Goal: Task Accomplishment & Management: Manage account settings

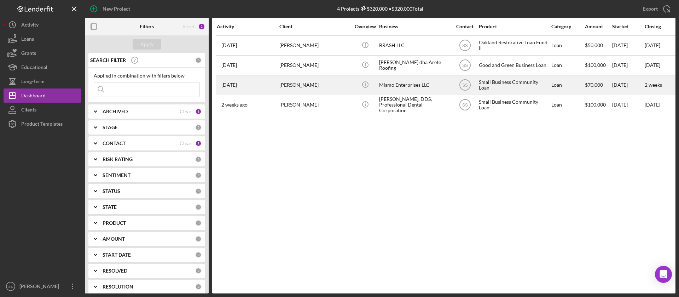
click at [306, 88] on div "[PERSON_NAME]" at bounding box center [314, 85] width 71 height 19
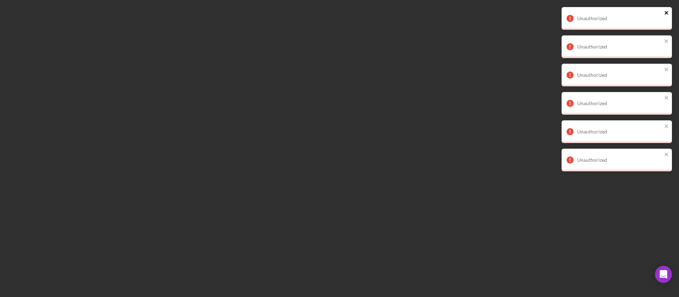
click at [667, 13] on icon "close" at bounding box center [666, 13] width 5 height 6
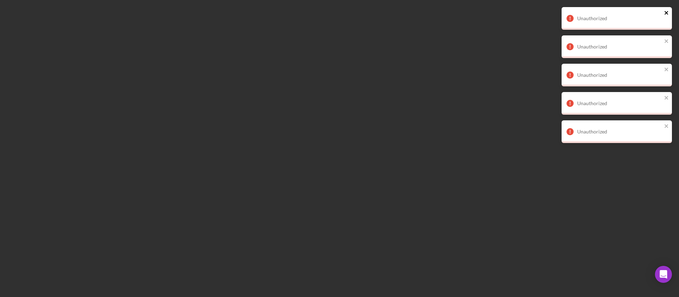
click at [667, 14] on icon "close" at bounding box center [666, 13] width 4 height 4
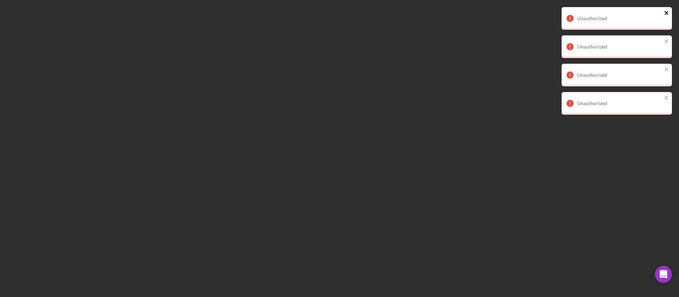
click at [668, 13] on icon "close" at bounding box center [666, 13] width 5 height 6
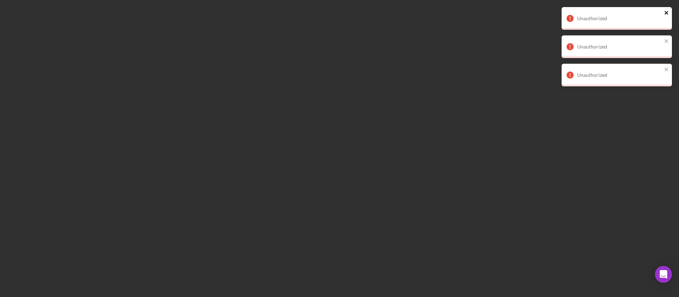
click at [667, 13] on icon "close" at bounding box center [666, 13] width 5 height 6
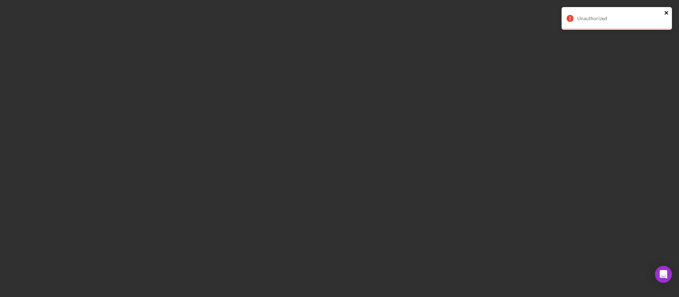
click at [668, 12] on icon "close" at bounding box center [666, 13] width 5 height 6
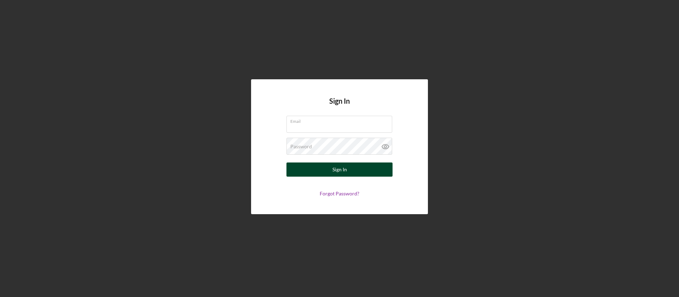
type input "[EMAIL_ADDRESS][DOMAIN_NAME]"
click at [325, 167] on button "Sign In" at bounding box center [339, 169] width 106 height 14
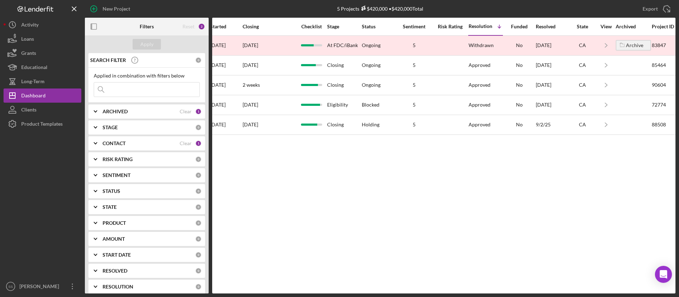
scroll to position [0, 411]
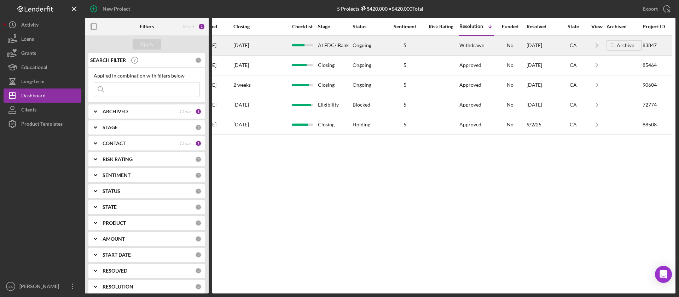
click at [663, 45] on div "83847" at bounding box center [656, 45] width 28 height 19
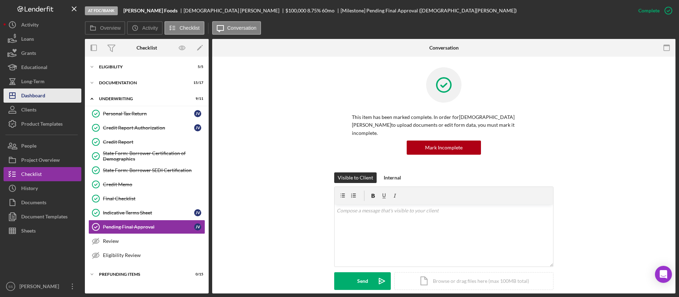
click at [36, 89] on div "Dashboard" at bounding box center [33, 96] width 24 height 16
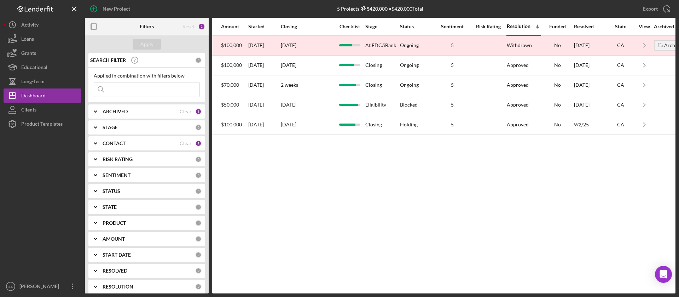
scroll to position [0, 368]
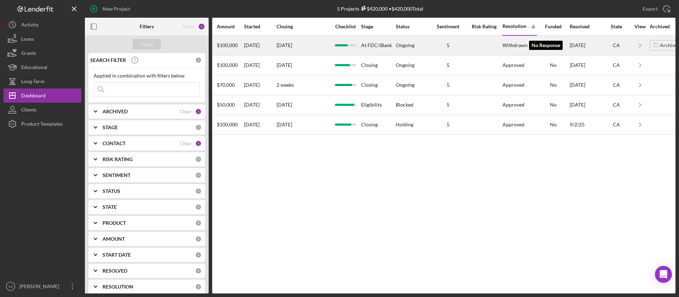
click at [516, 45] on div "Withdrawn" at bounding box center [514, 45] width 25 height 6
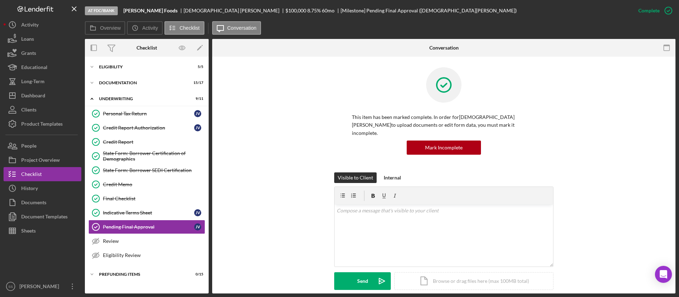
click at [317, 100] on div "Conversation Pending Final Approval Pending Final Approval This item has been m…" at bounding box center [443, 166] width 463 height 254
click at [39, 117] on div "Product Templates" at bounding box center [41, 125] width 41 height 16
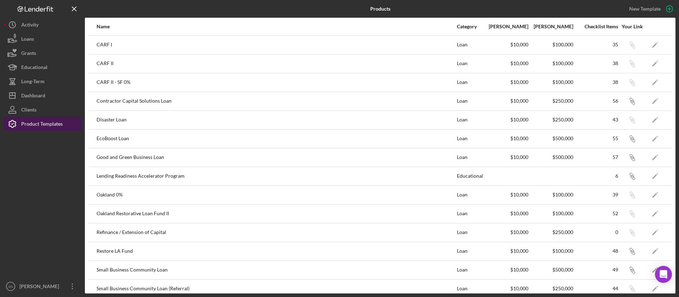
click at [39, 117] on div "Product Templates" at bounding box center [41, 125] width 41 height 16
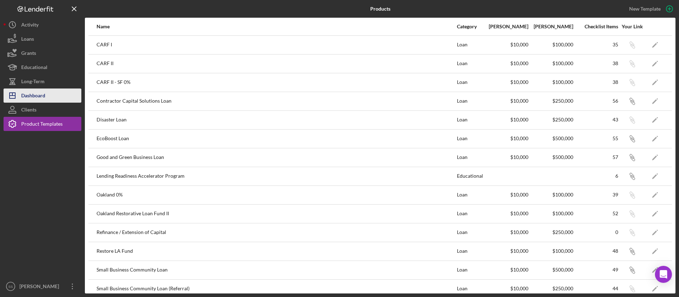
click at [33, 94] on div "Dashboard" at bounding box center [33, 96] width 24 height 16
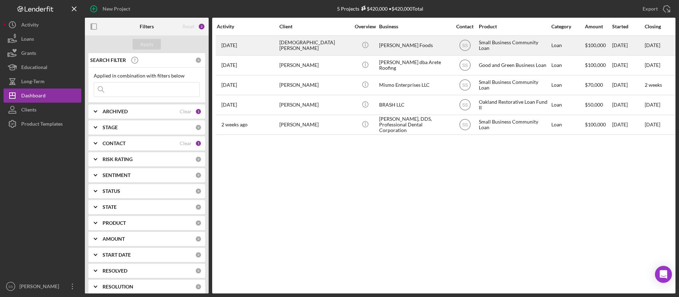
click at [295, 46] on div "[DEMOGRAPHIC_DATA][PERSON_NAME]" at bounding box center [314, 45] width 71 height 19
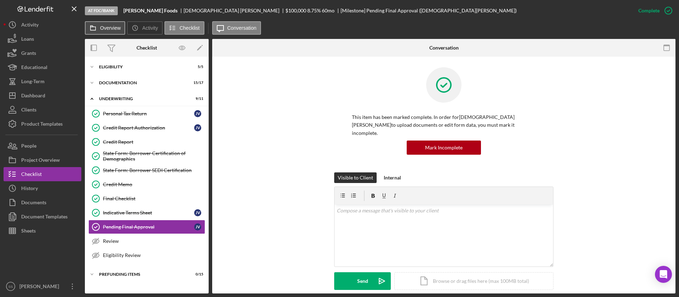
click at [110, 30] on label "Overview" at bounding box center [110, 28] width 20 height 6
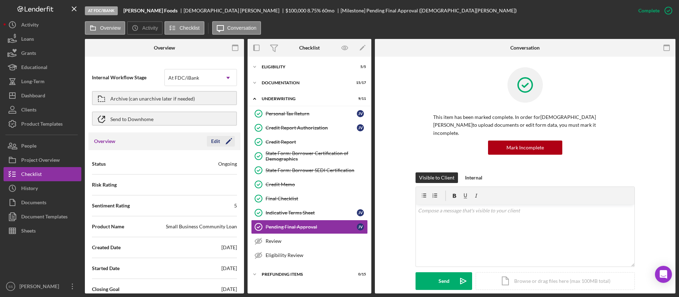
click at [226, 140] on polygon "button" at bounding box center [227, 141] width 5 height 5
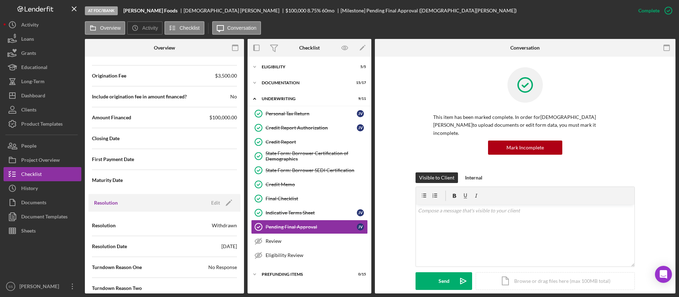
scroll to position [898, 0]
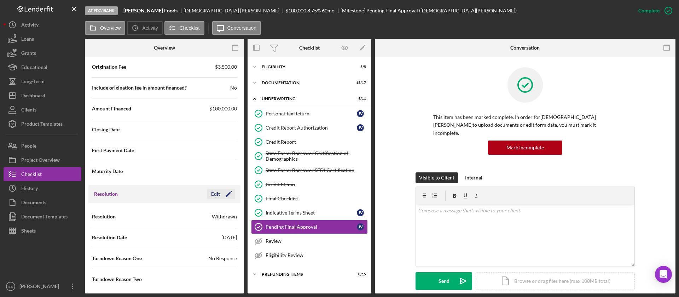
click at [214, 194] on div "Edit" at bounding box center [215, 193] width 9 height 11
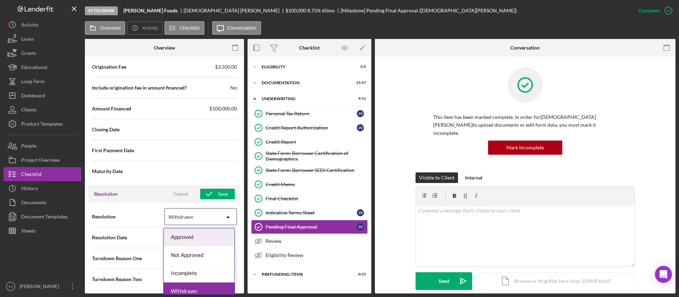
click at [225, 216] on icon "Icon/Dropdown Arrow" at bounding box center [227, 216] width 17 height 17
click at [212, 238] on div "Approved" at bounding box center [199, 237] width 71 height 18
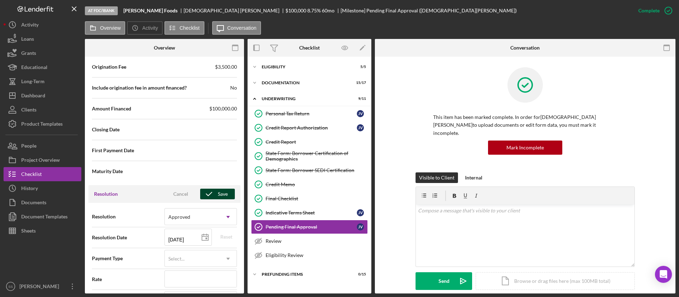
click at [213, 195] on icon "button" at bounding box center [209, 194] width 18 height 18
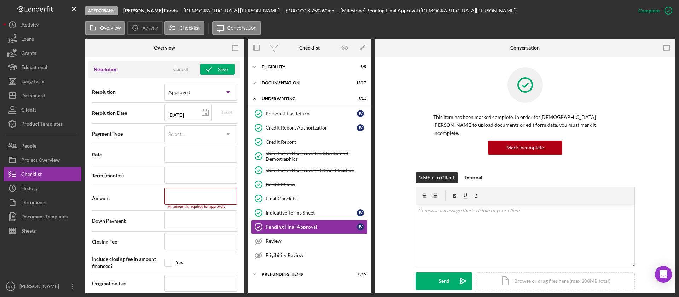
scroll to position [1020, 0]
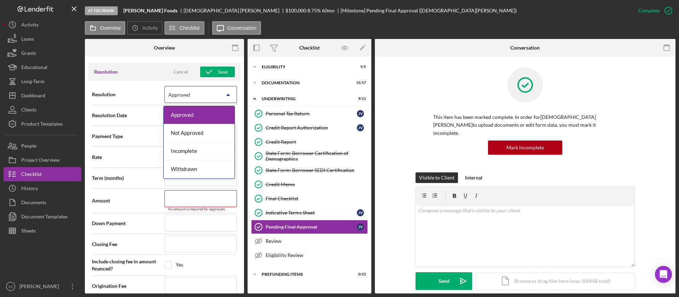
click at [224, 97] on icon "Icon/Dropdown Arrow" at bounding box center [227, 94] width 17 height 17
click at [198, 111] on div "Approved" at bounding box center [199, 115] width 71 height 18
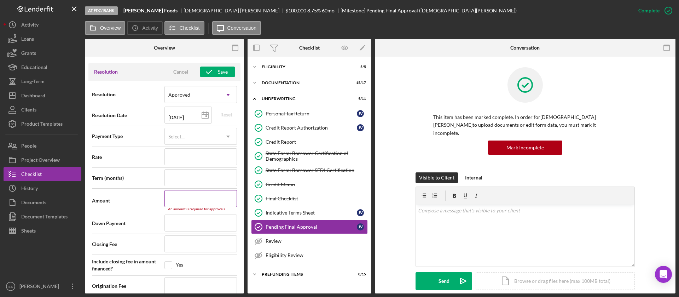
click at [186, 197] on input at bounding box center [200, 198] width 72 height 17
type input "$1"
type input "$10"
type input "$100"
type input "$1,000"
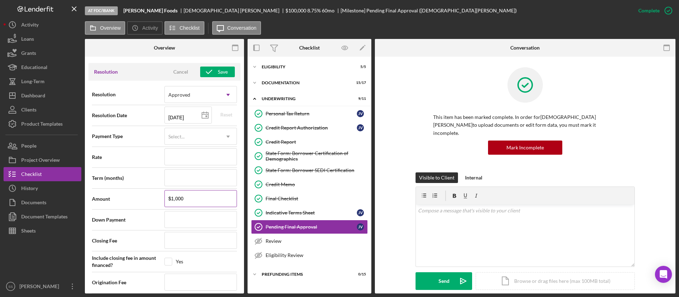
type input "$10,000"
type input "$100,000"
click at [219, 73] on div "Save" at bounding box center [223, 71] width 10 height 11
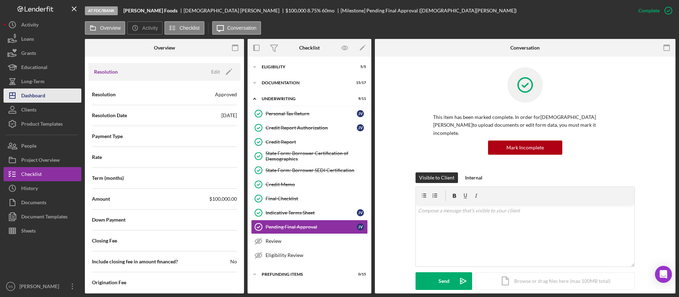
click at [42, 92] on div "Dashboard" at bounding box center [33, 96] width 24 height 16
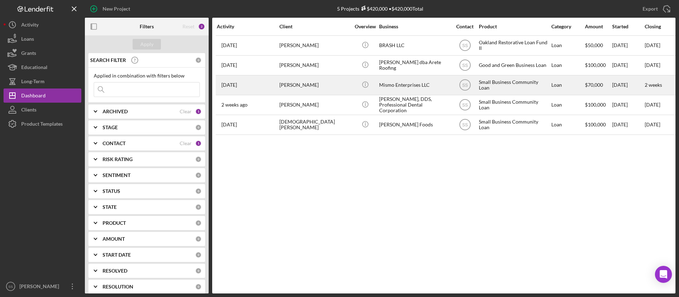
click at [316, 86] on div "[PERSON_NAME]" at bounding box center [314, 85] width 71 height 19
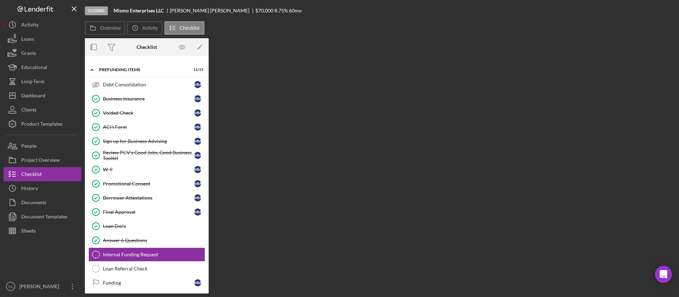
scroll to position [48, 0]
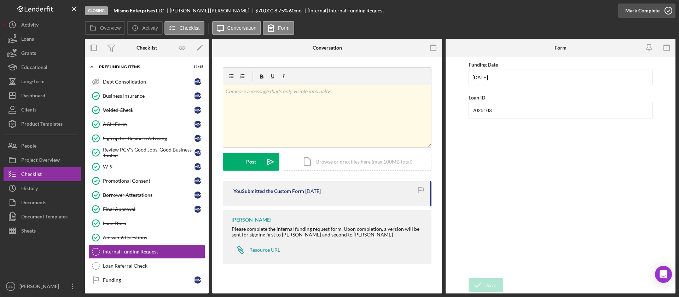
click at [666, 8] on icon "button" at bounding box center [668, 11] width 18 height 18
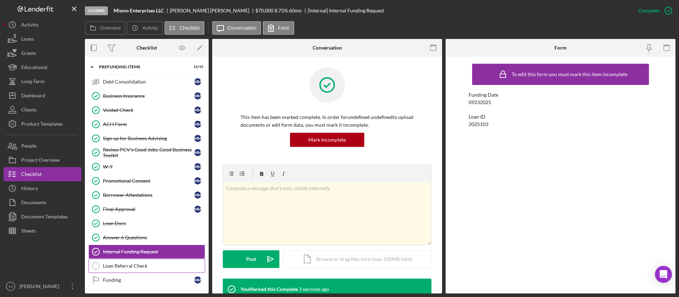
click at [148, 269] on link "Loan Referral Check Loan Referral Check" at bounding box center [146, 265] width 117 height 14
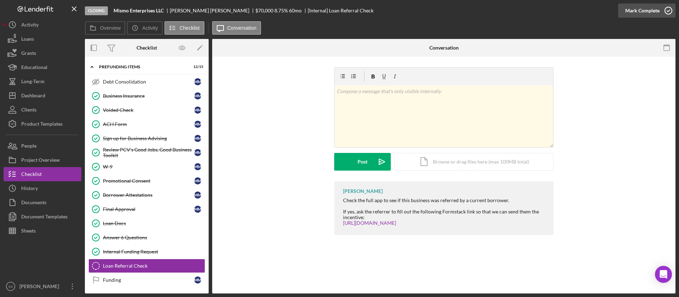
click at [667, 11] on polyline "button" at bounding box center [668, 11] width 3 height 2
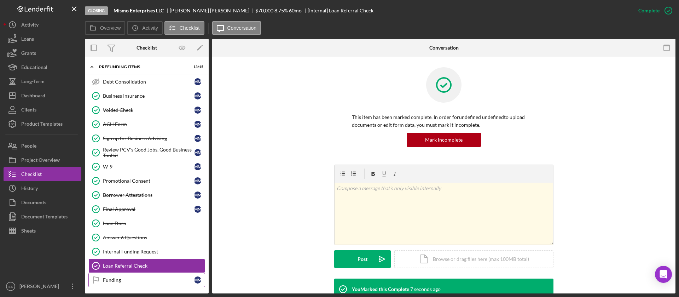
click at [113, 277] on div "Funding" at bounding box center [148, 280] width 91 height 6
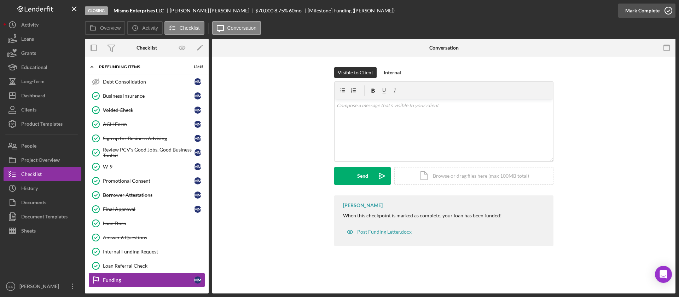
click at [670, 7] on icon "button" at bounding box center [668, 11] width 18 height 18
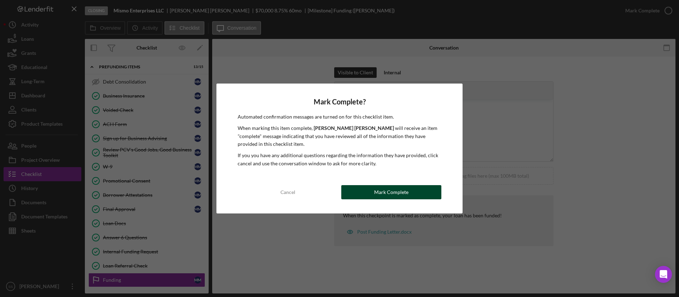
click at [428, 193] on button "Mark Complete" at bounding box center [391, 192] width 100 height 14
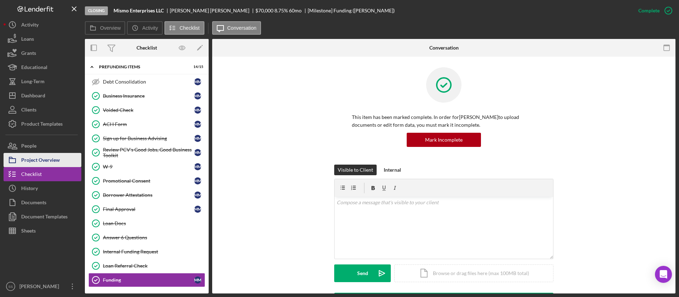
click at [43, 157] on div "Project Overview" at bounding box center [40, 161] width 39 height 16
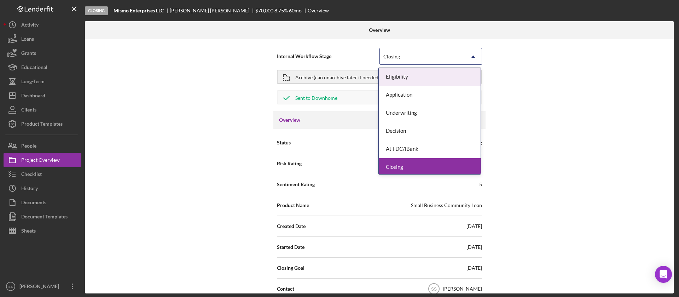
click at [471, 58] on icon "Icon/Dropdown Arrow" at bounding box center [472, 56] width 17 height 17
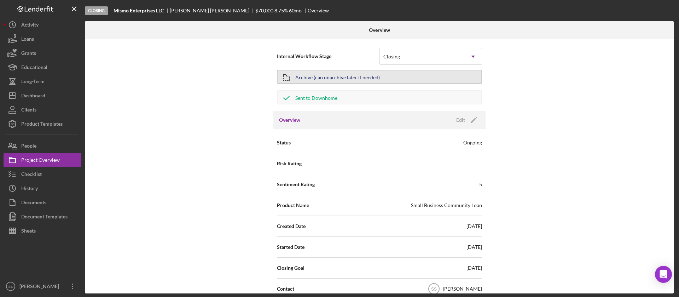
click at [324, 76] on div "Archive (can unarchive later if needed)" at bounding box center [337, 76] width 84 height 13
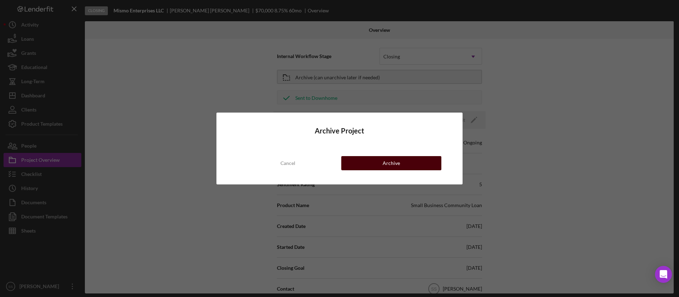
click at [386, 164] on div "Archive" at bounding box center [390, 163] width 17 height 14
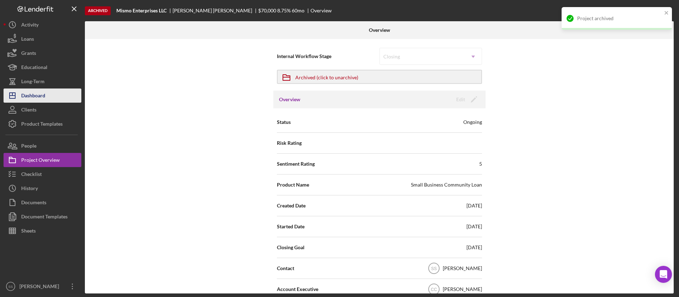
click at [47, 95] on button "Icon/Dashboard Dashboard" at bounding box center [43, 95] width 78 height 14
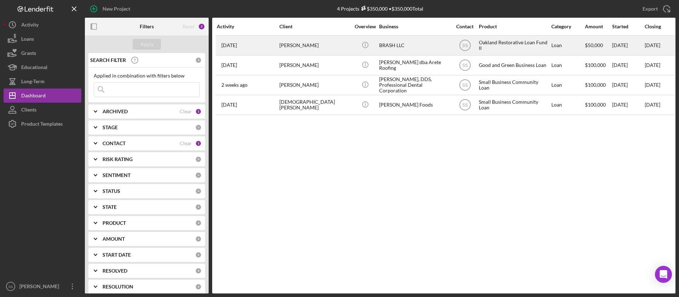
click at [304, 45] on div "[PERSON_NAME]" at bounding box center [314, 45] width 71 height 19
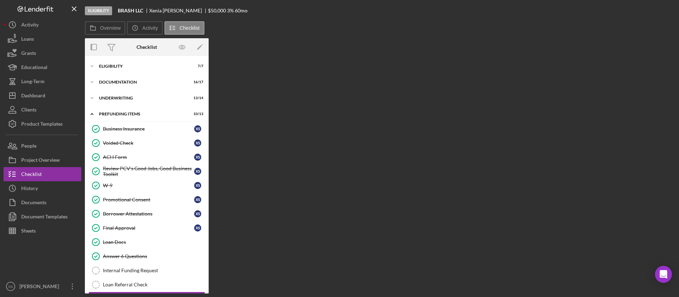
scroll to position [19, 0]
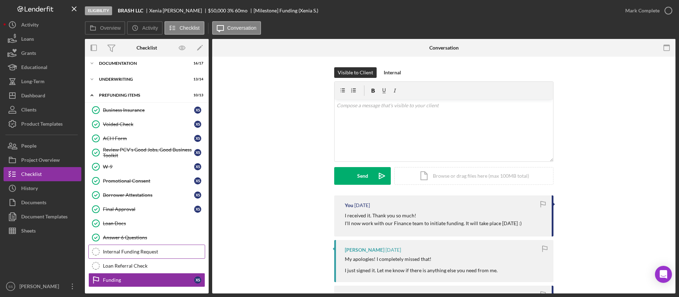
click at [148, 252] on div "Internal Funding Request" at bounding box center [154, 251] width 102 height 6
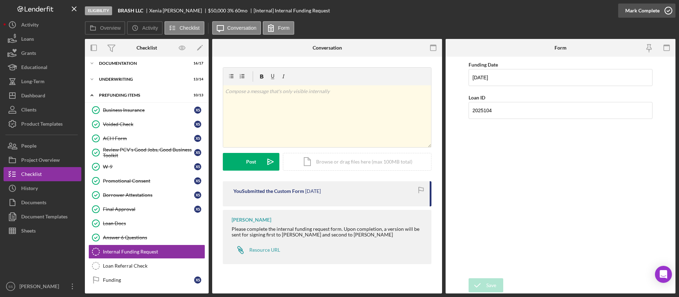
click at [667, 15] on icon "button" at bounding box center [668, 11] width 18 height 18
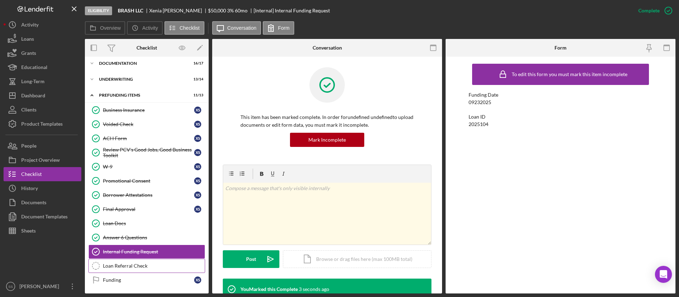
click at [170, 262] on link "Loan Referral Check Loan Referral Check" at bounding box center [146, 265] width 117 height 14
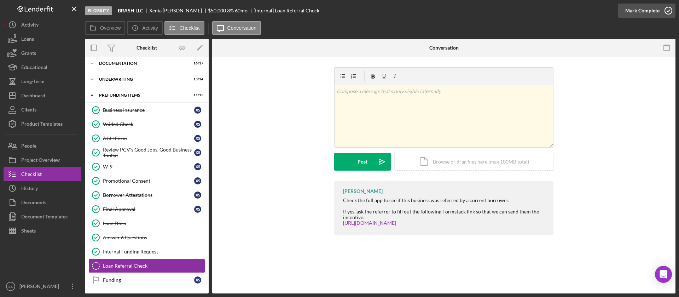
click at [671, 9] on icon "button" at bounding box center [668, 11] width 18 height 18
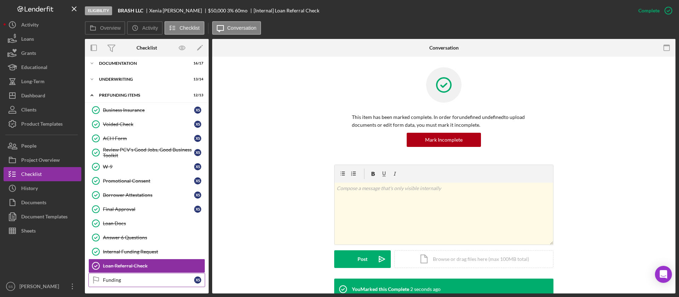
click at [139, 276] on link "Funding Funding X S" at bounding box center [146, 279] width 117 height 14
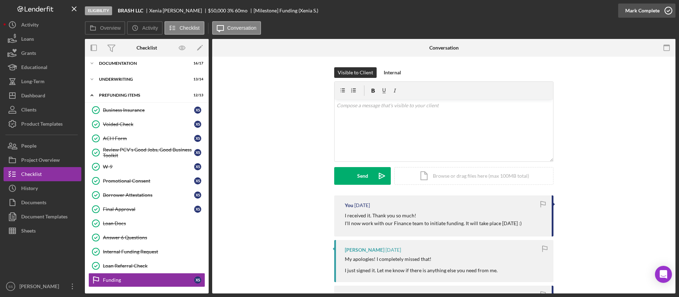
click at [668, 9] on icon "button" at bounding box center [668, 11] width 18 height 18
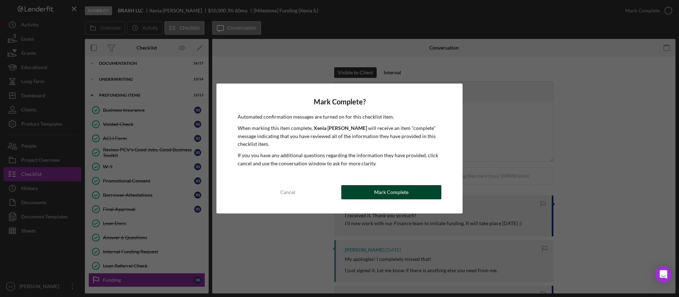
click at [384, 191] on div "Mark Complete" at bounding box center [391, 192] width 34 height 14
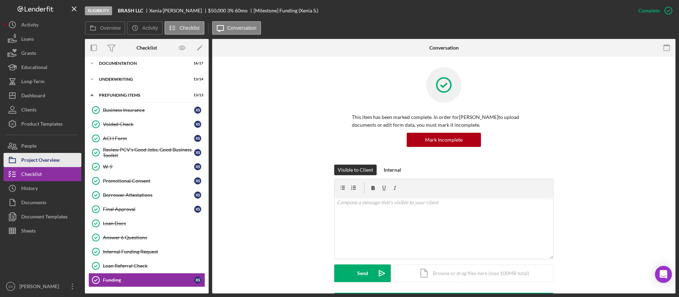
click at [48, 156] on div "Project Overview" at bounding box center [40, 161] width 39 height 16
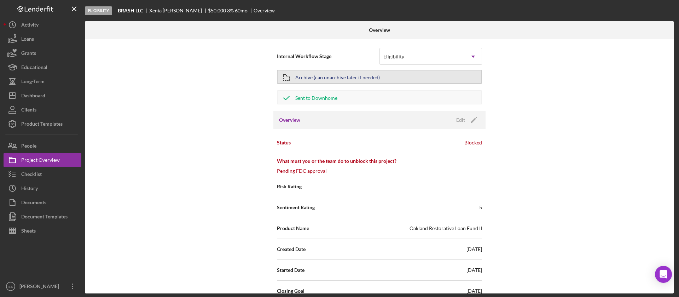
click at [374, 80] on div "Archive (can unarchive later if needed)" at bounding box center [337, 76] width 84 height 13
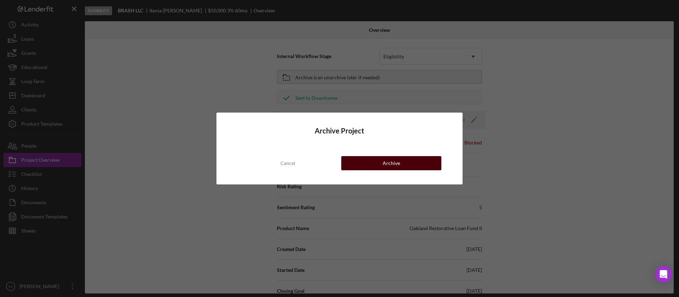
click at [379, 161] on button "Archive" at bounding box center [391, 163] width 100 height 14
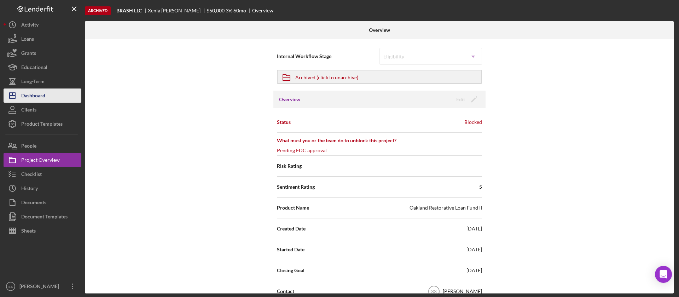
click at [48, 98] on button "Icon/Dashboard Dashboard" at bounding box center [43, 95] width 78 height 14
